Goal: Task Accomplishment & Management: Complete application form

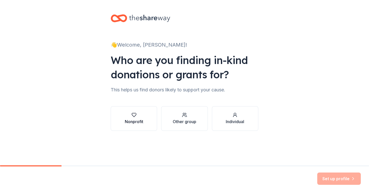
click at [131, 119] on div "Nonprofit" at bounding box center [134, 122] width 18 height 6
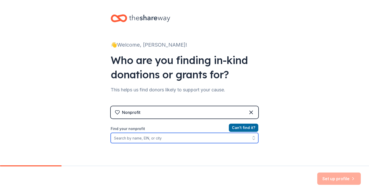
click at [198, 140] on input "Find your nonprofit" at bounding box center [185, 138] width 148 height 10
type input "baytown [DEMOGRAPHIC_DATA] alliance"
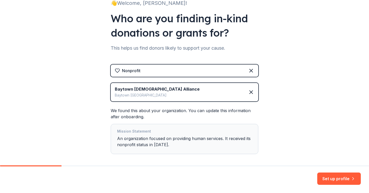
scroll to position [63, 0]
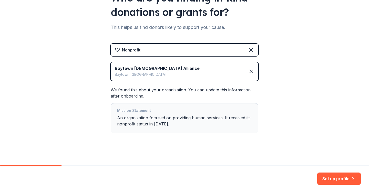
click at [223, 125] on div "Mission Statement An organization focused on providing human services. It recei…" at bounding box center [184, 119] width 135 height 22
click at [203, 119] on div "Mission Statement An organization focused on providing human services. It recei…" at bounding box center [184, 119] width 135 height 22
click at [203, 118] on div "Mission Statement An organization focused on providing human services. It recei…" at bounding box center [184, 119] width 135 height 22
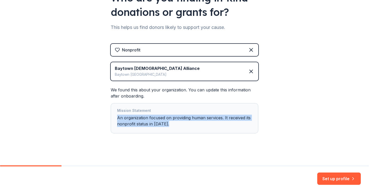
click at [203, 118] on div "Mission Statement An organization focused on providing human services. It recei…" at bounding box center [184, 119] width 135 height 22
click at [332, 179] on button "Set up profile" at bounding box center [339, 179] width 44 height 12
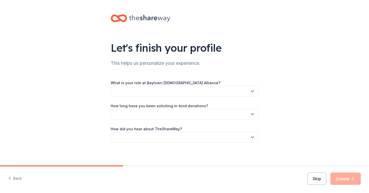
click at [183, 95] on button "button" at bounding box center [185, 91] width 148 height 11
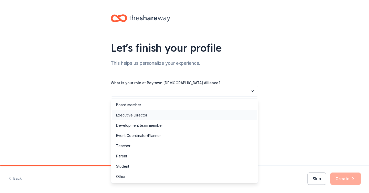
click at [141, 118] on div "Executive Director" at bounding box center [131, 115] width 31 height 6
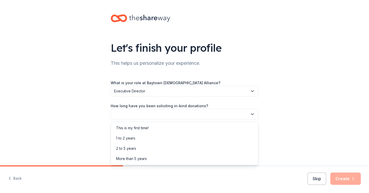
click at [168, 116] on button "button" at bounding box center [185, 114] width 148 height 11
click at [175, 129] on div "This is my first time!" at bounding box center [184, 128] width 145 height 10
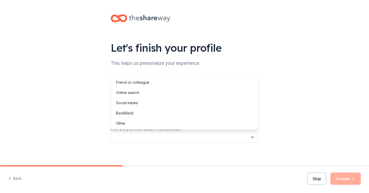
click at [163, 138] on button "button" at bounding box center [185, 137] width 148 height 11
click at [168, 83] on div "Friend or colleague" at bounding box center [184, 82] width 145 height 10
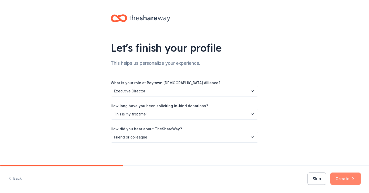
click at [343, 181] on button "Create" at bounding box center [346, 179] width 31 height 12
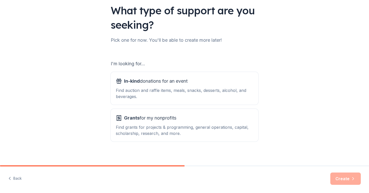
scroll to position [41, 0]
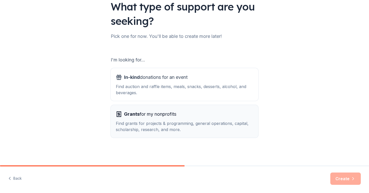
click at [181, 125] on div "Find grants for projects & programming, general operations, capital, scholarshi…" at bounding box center [184, 127] width 137 height 12
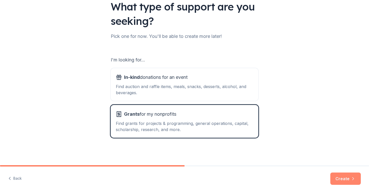
click at [344, 178] on button "Create" at bounding box center [346, 179] width 31 height 12
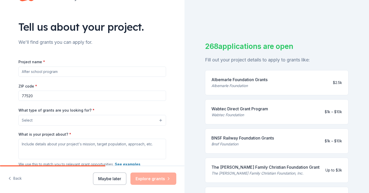
scroll to position [24, 0]
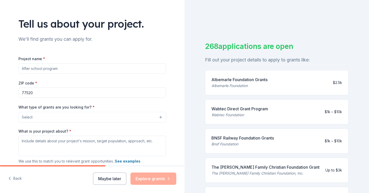
click at [104, 67] on input "Project name *" at bounding box center [92, 69] width 148 height 10
click at [71, 93] on input "77520" at bounding box center [92, 93] width 148 height 10
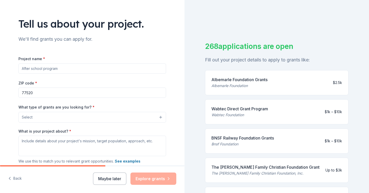
click at [71, 93] on input "77520" at bounding box center [92, 93] width 148 height 10
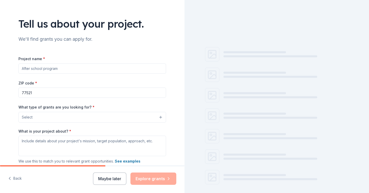
type input "77521"
click at [62, 70] on input "Project name *" at bounding box center [92, 69] width 148 height 10
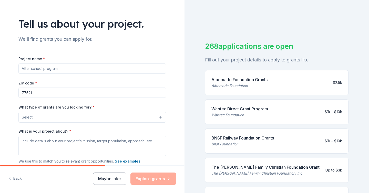
paste input "Elderly & Disabled Needs Delivery Program"
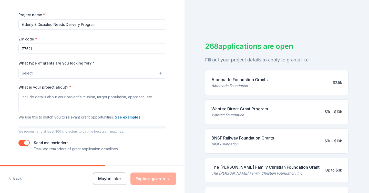
scroll to position [76, 0]
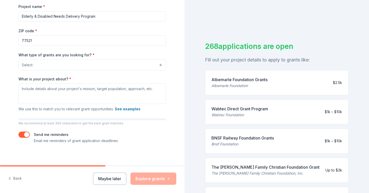
type input "Elderly & Disabled Needs Delivery Program"
click at [76, 65] on button "Select" at bounding box center [92, 65] width 148 height 11
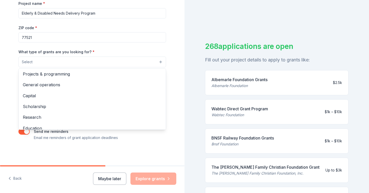
scroll to position [0, 0]
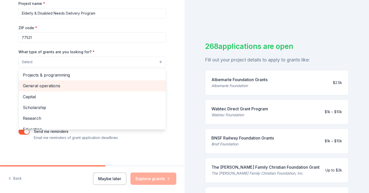
click at [71, 88] on span "General operations" at bounding box center [92, 86] width 139 height 7
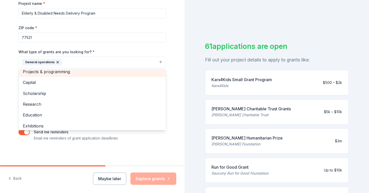
scroll to position [5, 0]
click at [73, 74] on span "Projects & programming" at bounding box center [92, 70] width 139 height 7
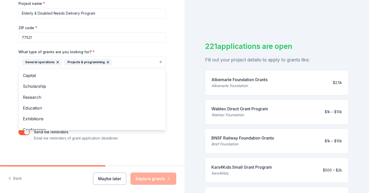
click at [2, 94] on div "Tell us about your project. We'll find grants you can apply for. Project name *…" at bounding box center [92, 44] width 185 height 246
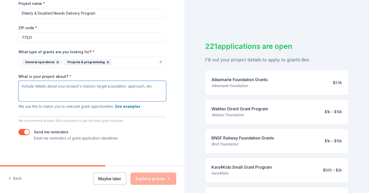
click at [67, 92] on textarea "What is your project about? *" at bounding box center [92, 91] width 148 height 21
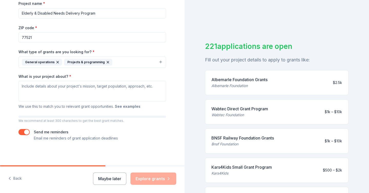
click at [124, 107] on button "See examples" at bounding box center [128, 107] width 26 height 6
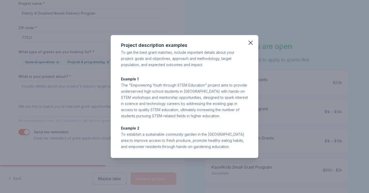
click at [90, 94] on div "Project description examples To get the best grant matches, include important d…" at bounding box center [184, 96] width 369 height 193
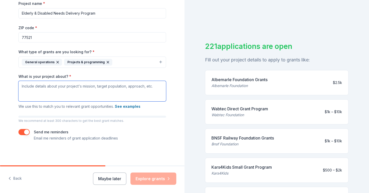
click at [49, 88] on textarea "What is your project about? *" at bounding box center [92, 91] width 148 height 21
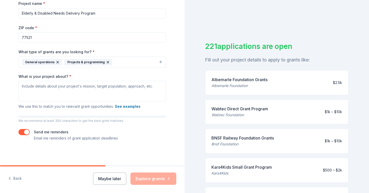
drag, startPoint x: 18, startPoint y: 75, endPoint x: 94, endPoint y: 83, distance: 76.5
click at [94, 83] on div "Tell us about your project. We'll find grants you can apply for. Project name *…" at bounding box center [92, 44] width 164 height 246
click at [156, 106] on p "We use this to match you to relevant grant opportunities. See examples" at bounding box center [92, 107] width 148 height 6
click at [130, 108] on button "See examples" at bounding box center [128, 107] width 26 height 6
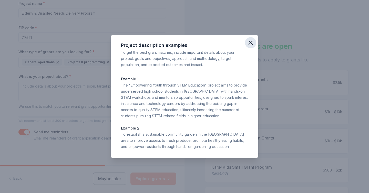
click at [251, 43] on icon "button" at bounding box center [251, 43] width 4 height 4
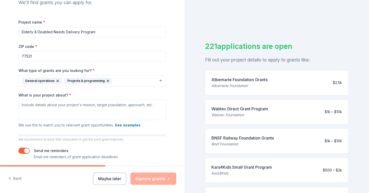
scroll to position [57, 0]
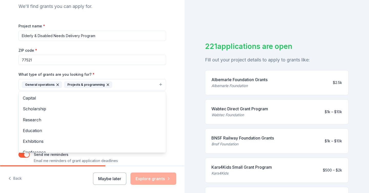
click at [58, 85] on icon "button" at bounding box center [58, 85] width 4 height 4
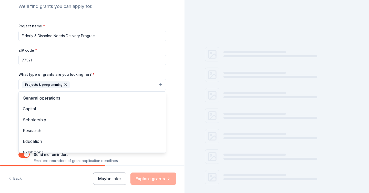
click at [65, 84] on icon "button" at bounding box center [66, 85] width 2 height 2
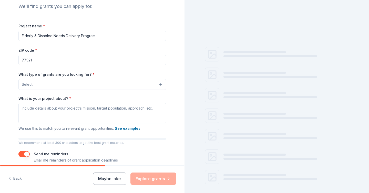
click at [68, 84] on button "Select" at bounding box center [92, 84] width 148 height 11
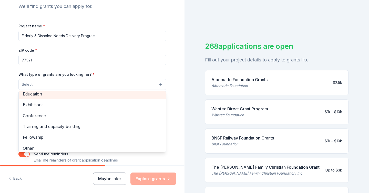
scroll to position [61, 0]
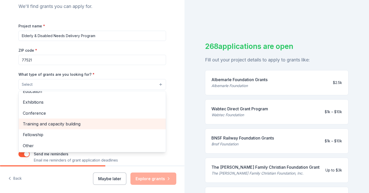
click at [75, 126] on span "Training and capacity building" at bounding box center [92, 124] width 139 height 7
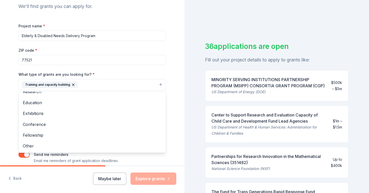
click at [144, 71] on div "What type of grants are you looking for? * Training and capacity building Proje…" at bounding box center [92, 80] width 148 height 19
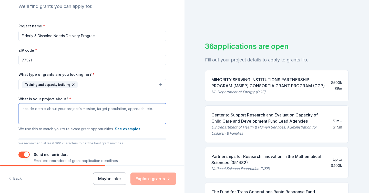
click at [53, 111] on textarea "What is your project about? *" at bounding box center [92, 114] width 148 height 21
click at [71, 114] on textarea "What is your project about? *" at bounding box center [92, 114] width 148 height 21
paste textarea "The Baytown Community Impact Center project aims to establish a permanent facil…"
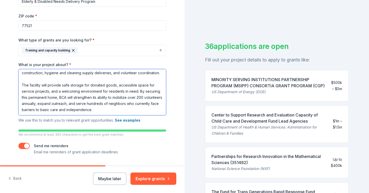
scroll to position [93, 0]
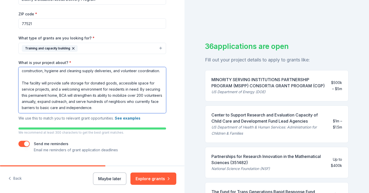
type textarea "The Baytown Community Impact Center project aims to establish a permanent facil…"
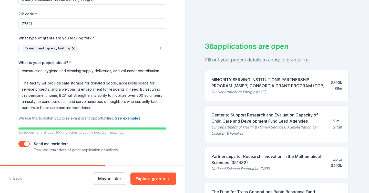
click at [136, 48] on button "Training and capacity building" at bounding box center [92, 48] width 148 height 11
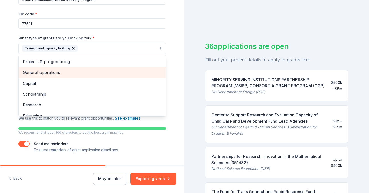
click at [60, 73] on span "General operations" at bounding box center [92, 72] width 139 height 7
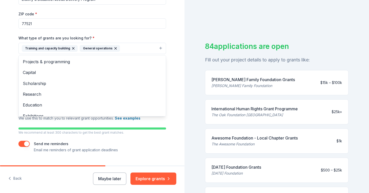
click at [173, 41] on div "Tell us about your project. We'll find grants you can apply for. Project name *…" at bounding box center [92, 42] width 164 height 271
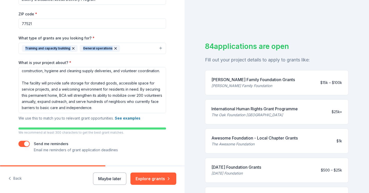
copy div "Training and capacity building General operations"
drag, startPoint x: 11, startPoint y: 45, endPoint x: 116, endPoint y: 52, distance: 105.1
click at [116, 52] on div "Tell us about your project. We'll find grants you can apply for. Project name *…" at bounding box center [92, 42] width 164 height 271
click at [128, 49] on button "Training and capacity building General operations" at bounding box center [92, 48] width 148 height 11
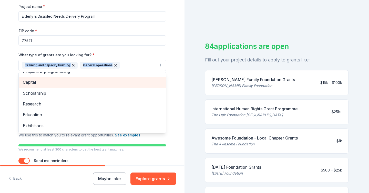
scroll to position [10, 0]
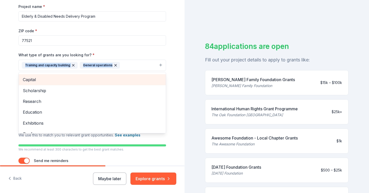
click at [50, 81] on span "Capital" at bounding box center [92, 79] width 139 height 7
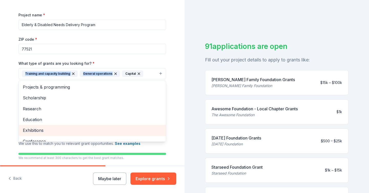
scroll to position [67, 0]
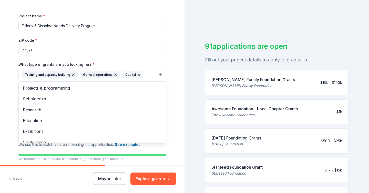
click at [131, 64] on div "What type of grants are you looking for? * Training and capacity building Gener…" at bounding box center [92, 70] width 148 height 19
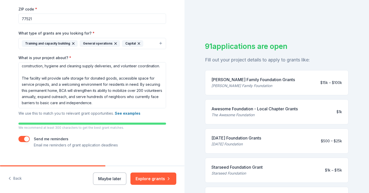
scroll to position [106, 0]
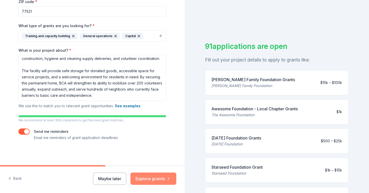
click at [150, 180] on button "Explore grants" at bounding box center [154, 179] width 46 height 12
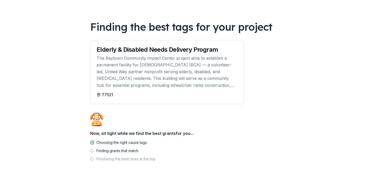
scroll to position [26, 0]
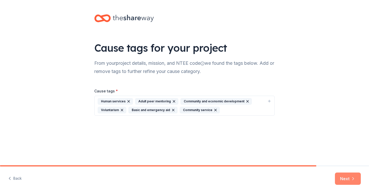
click at [342, 179] on button "Next" at bounding box center [348, 179] width 26 height 12
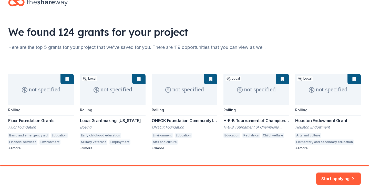
scroll to position [25, 0]
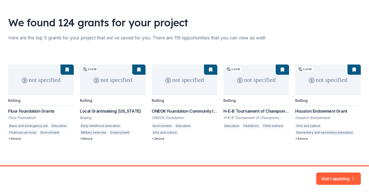
click at [87, 140] on div "not specified Rolling [MEDICAL_DATA] Foundation Grants [MEDICAL_DATA] Foundatio…" at bounding box center [184, 103] width 353 height 76
click at [332, 177] on button "Start applying" at bounding box center [338, 176] width 45 height 12
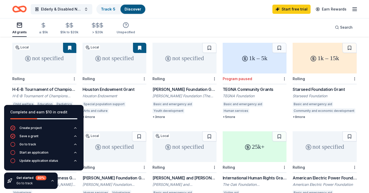
scroll to position [136, 0]
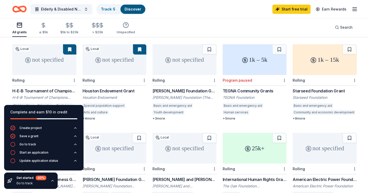
click at [184, 88] on div "[PERSON_NAME] Foundation Grant" at bounding box center [185, 91] width 64 height 6
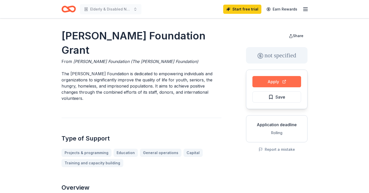
click at [269, 84] on button "Apply" at bounding box center [277, 81] width 49 height 11
